Goal: Check status

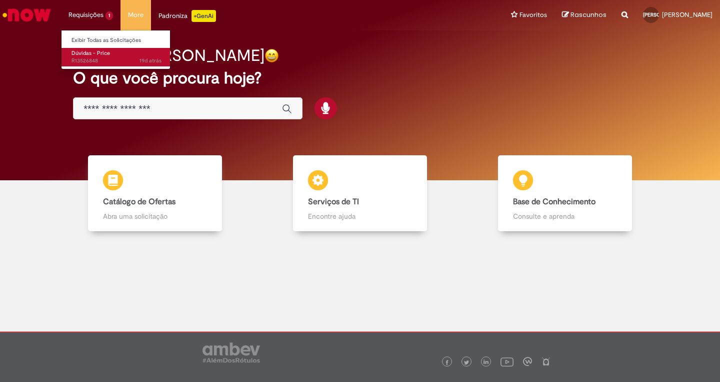
click at [83, 50] on span "Dúvidas - Price" at bounding box center [90, 52] width 38 height 7
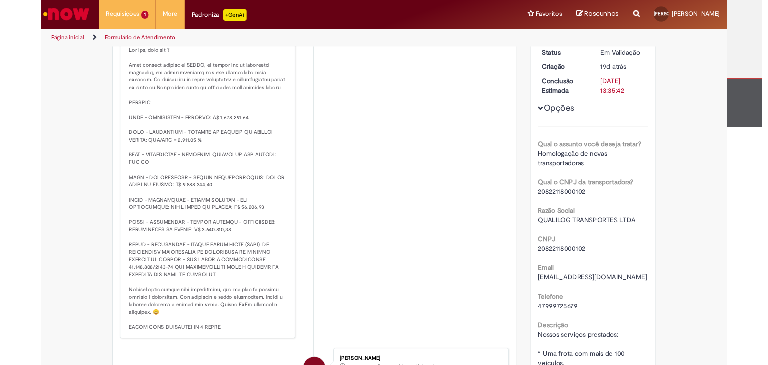
scroll to position [150, 0]
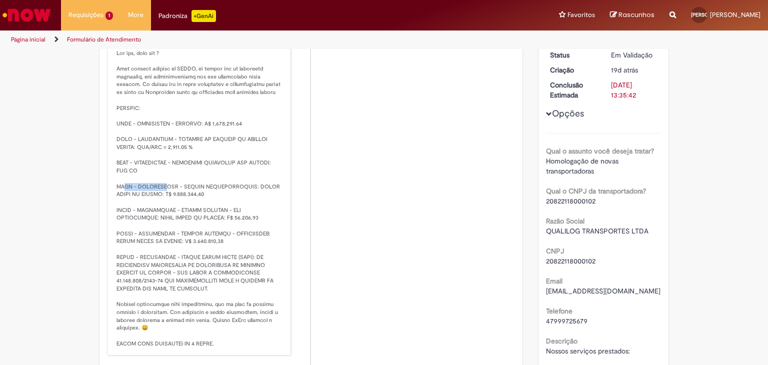
drag, startPoint x: 114, startPoint y: 209, endPoint x: 152, endPoint y: 209, distance: 38.0
click at [152, 209] on p "Solução Proposta:" at bounding box center [199, 190] width 166 height 313
drag, startPoint x: 110, startPoint y: 232, endPoint x: 180, endPoint y: 233, distance: 70.0
click at [180, 233] on div "Wilson BerrowJunior 9m atrás 9 minutos atrás Comentários adicionais Solução Pro…" at bounding box center [199, 177] width 178 height 351
click at [222, 240] on p "Solução Proposta:" at bounding box center [199, 190] width 166 height 313
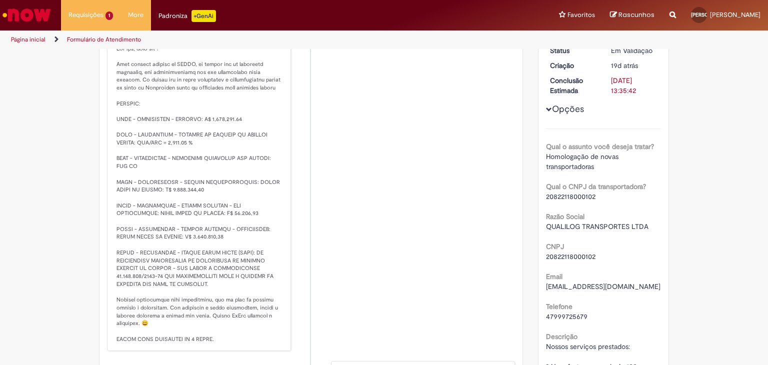
scroll to position [158, 0]
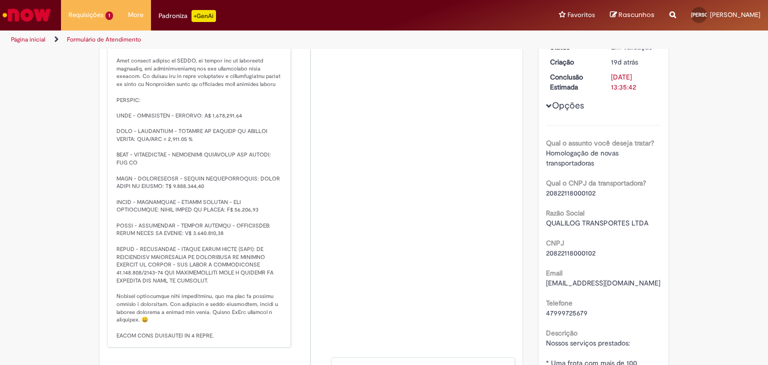
click at [401, 74] on li "WB Wilson BerrowJunior 10m atrás 10 minutos atrás Comentários adicionais Soluçã…" at bounding box center [311, 169] width 408 height 357
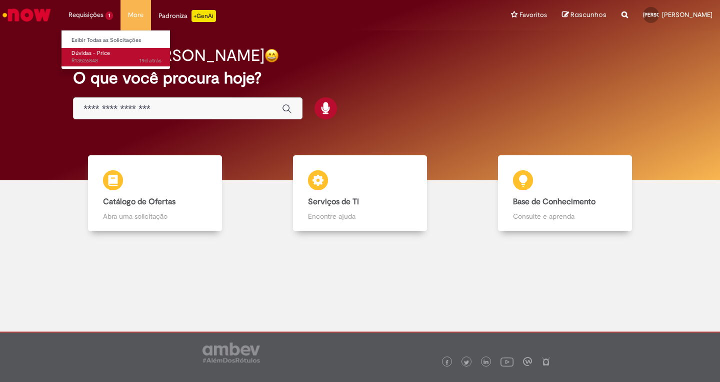
click at [101, 51] on span "Dúvidas - Price" at bounding box center [90, 52] width 38 height 7
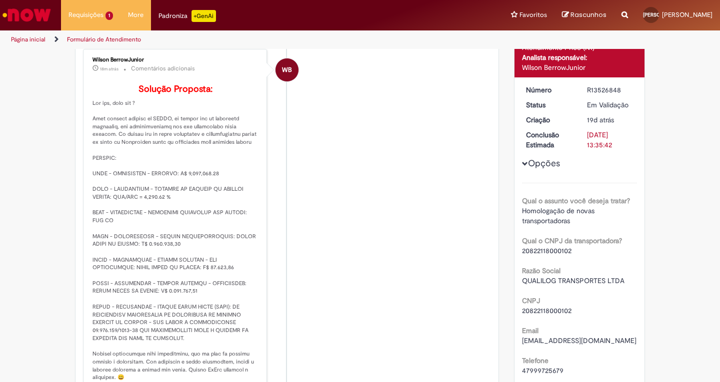
scroll to position [157, 0]
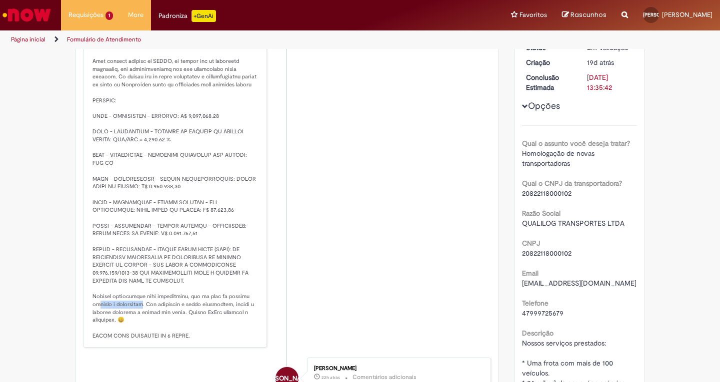
drag, startPoint x: 88, startPoint y: 328, endPoint x: 136, endPoint y: 329, distance: 48.0
click at [135, 329] on div "Wilson BerrowJunior 18m atrás 18 minutos atrás Comentários adicionais Solução P…" at bounding box center [175, 170] width 178 height 351
click at [313, 251] on li "WB Wilson BerrowJunior 18m atrás 18 minutos atrás Comentários adicionais Soluçã…" at bounding box center [287, 170] width 408 height 357
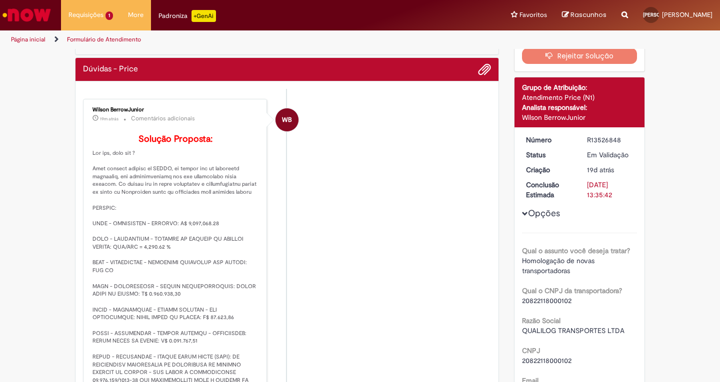
scroll to position [0, 0]
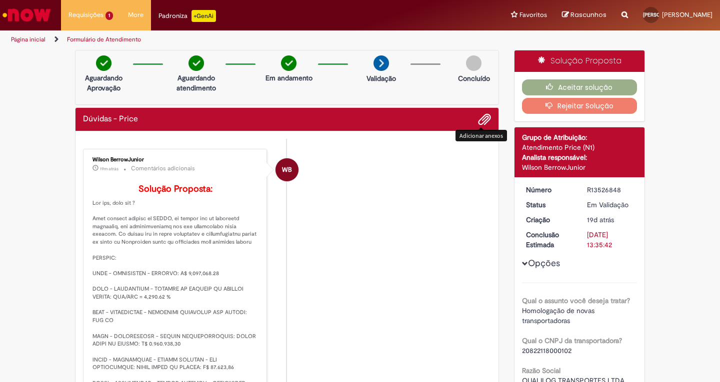
click at [485, 115] on span "Adicionar anexos" at bounding box center [484, 120] width 12 height 12
click at [309, 255] on li "WB Wilson BerrowJunior 19m atrás 19 minutos atrás Comentários adicionais Soluçã…" at bounding box center [287, 327] width 408 height 357
